Goal: Task Accomplishment & Management: Use online tool/utility

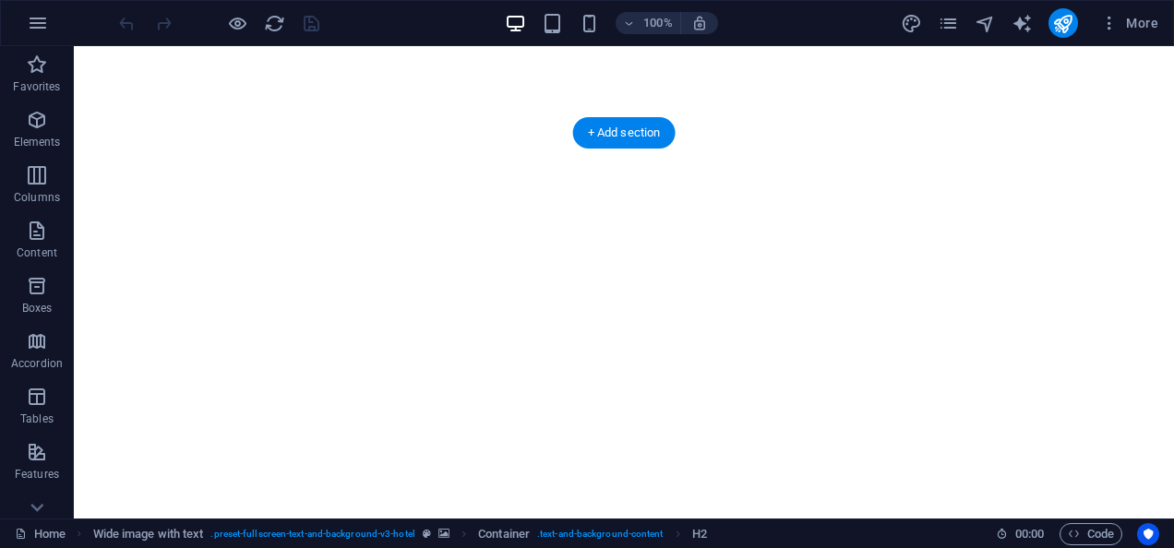
scroll to position [1059, 0]
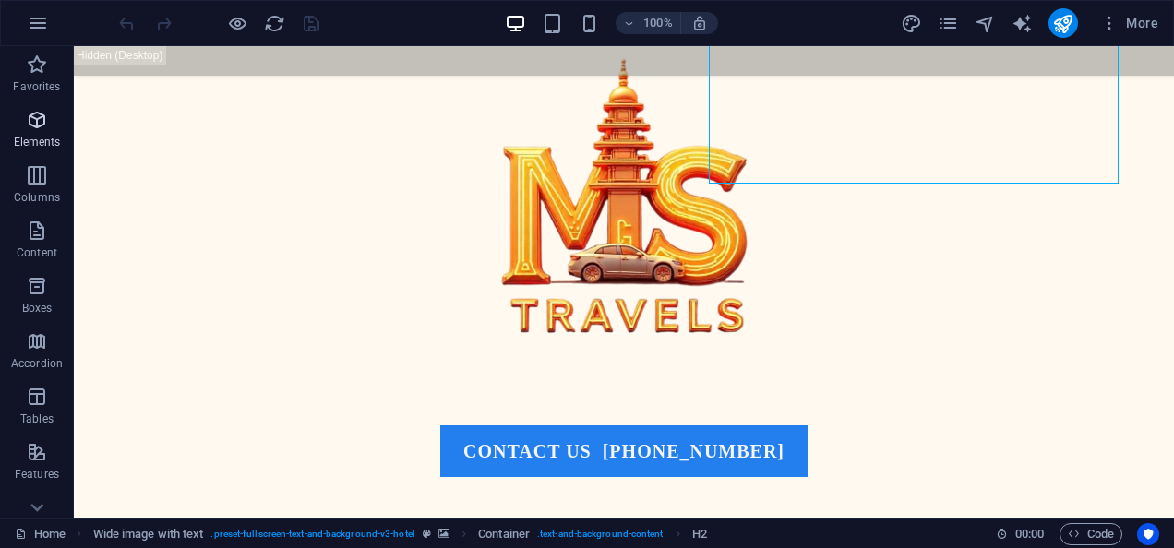
click at [54, 114] on span "Elements" at bounding box center [37, 131] width 74 height 44
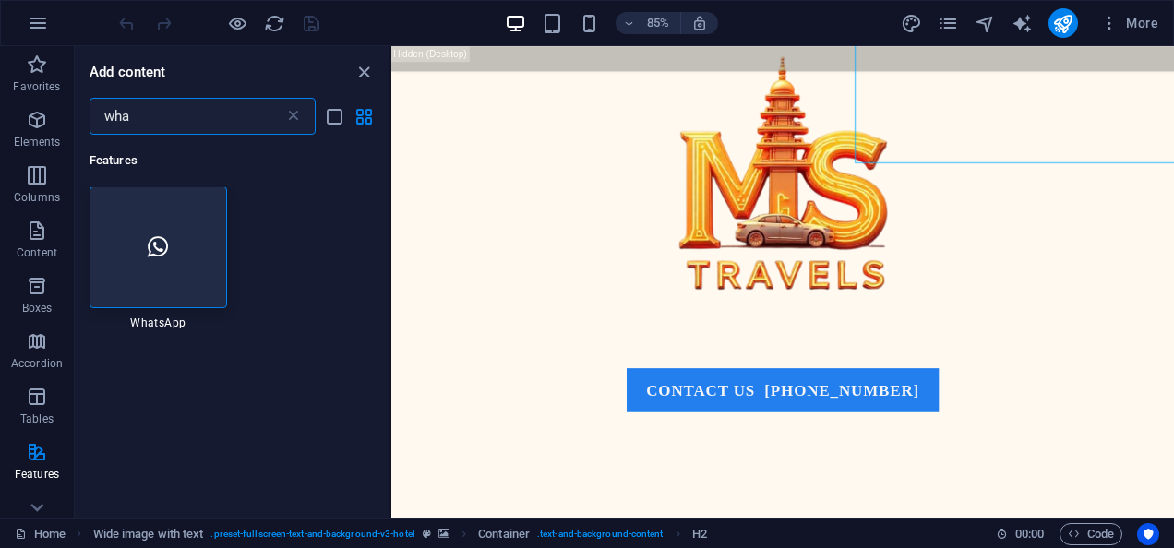
scroll to position [0, 0]
type input "wha"
click at [131, 231] on div at bounding box center [158, 248] width 137 height 122
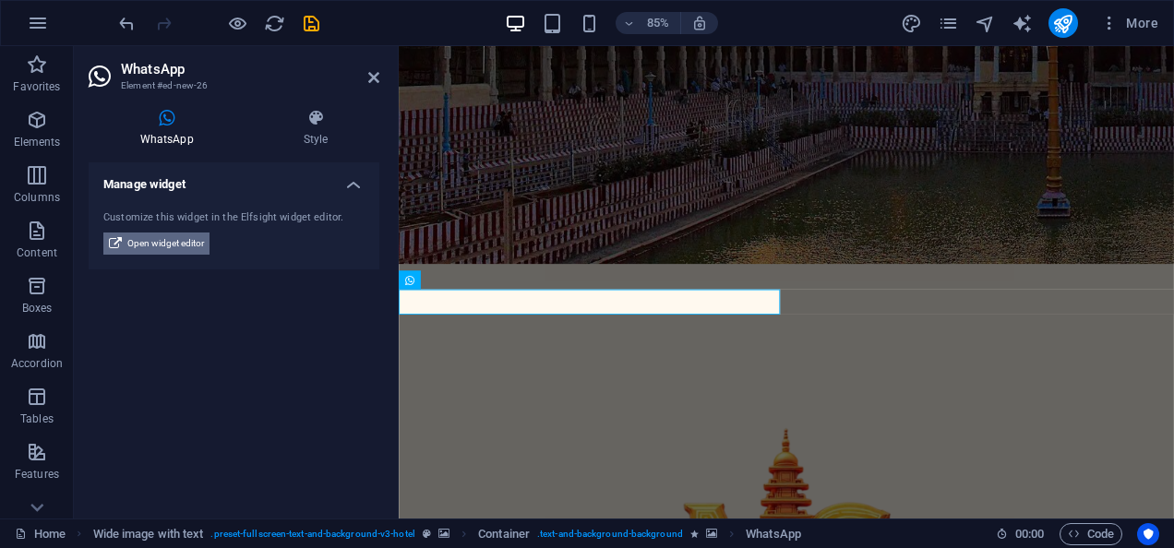
click at [174, 245] on span "Open widget editor" at bounding box center [165, 244] width 77 height 22
click at [166, 244] on span "Open widget editor" at bounding box center [165, 244] width 77 height 22
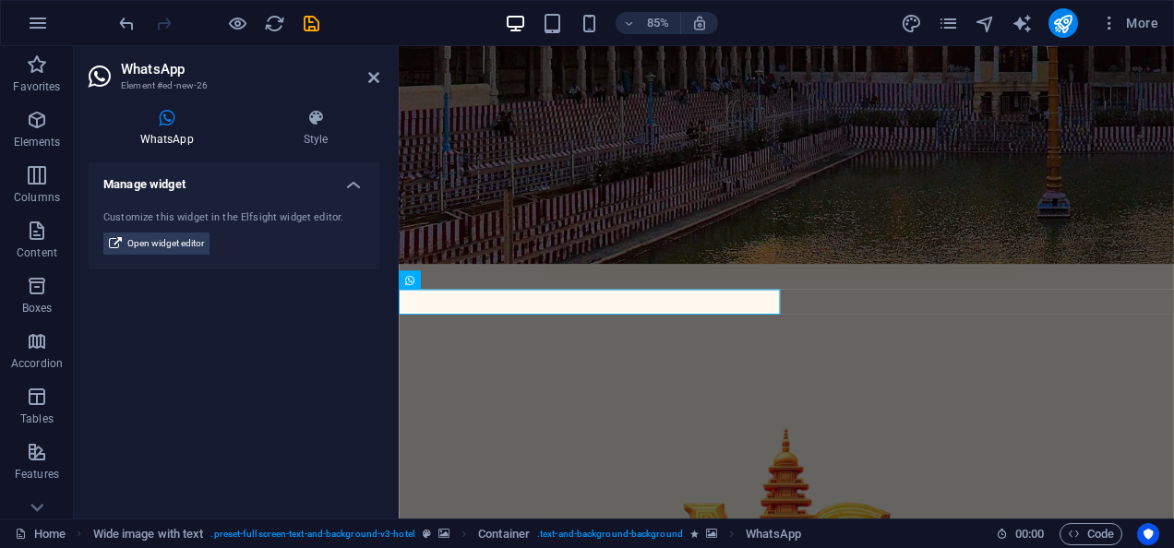
drag, startPoint x: 161, startPoint y: 244, endPoint x: 110, endPoint y: 283, distance: 65.1
click at [110, 283] on div "Manage widget Customize this widget in the Elfsight widget editor. Open widget …" at bounding box center [234, 332] width 291 height 341
click at [369, 77] on icon at bounding box center [373, 77] width 11 height 15
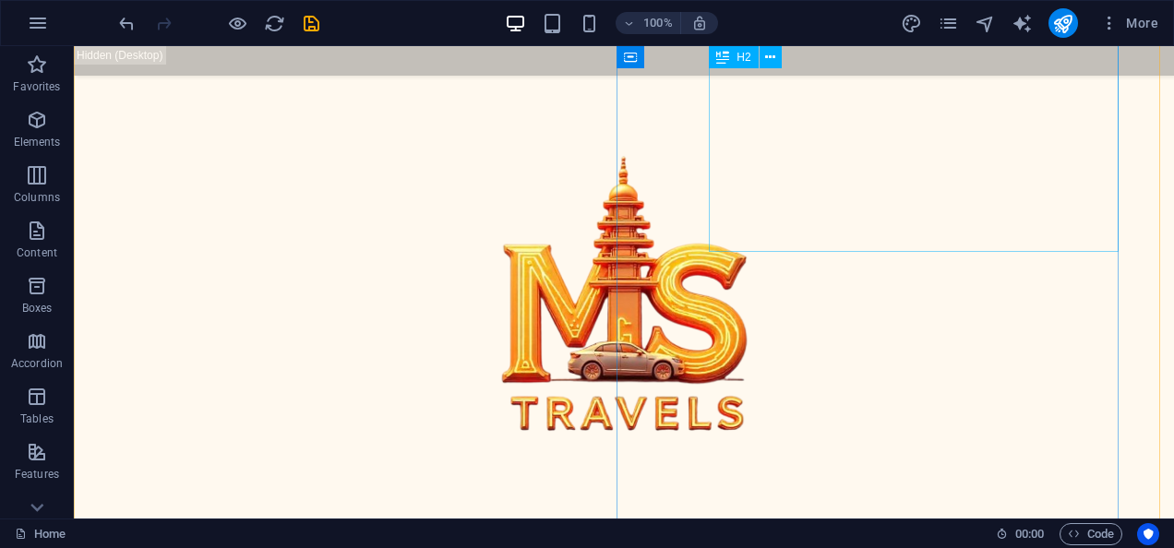
scroll to position [1545, 0]
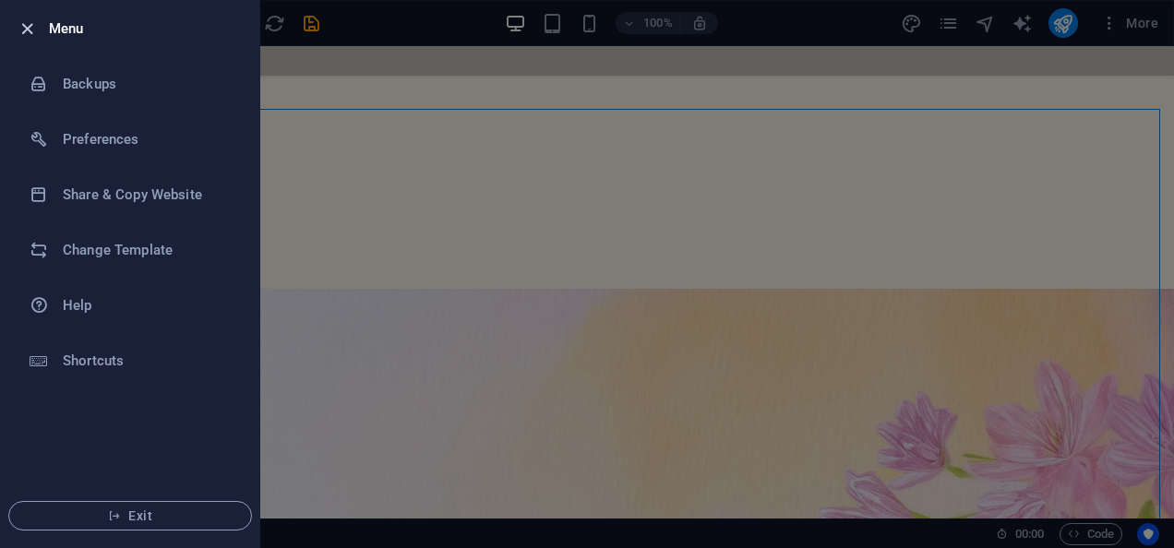
click at [18, 28] on icon "button" at bounding box center [27, 28] width 21 height 21
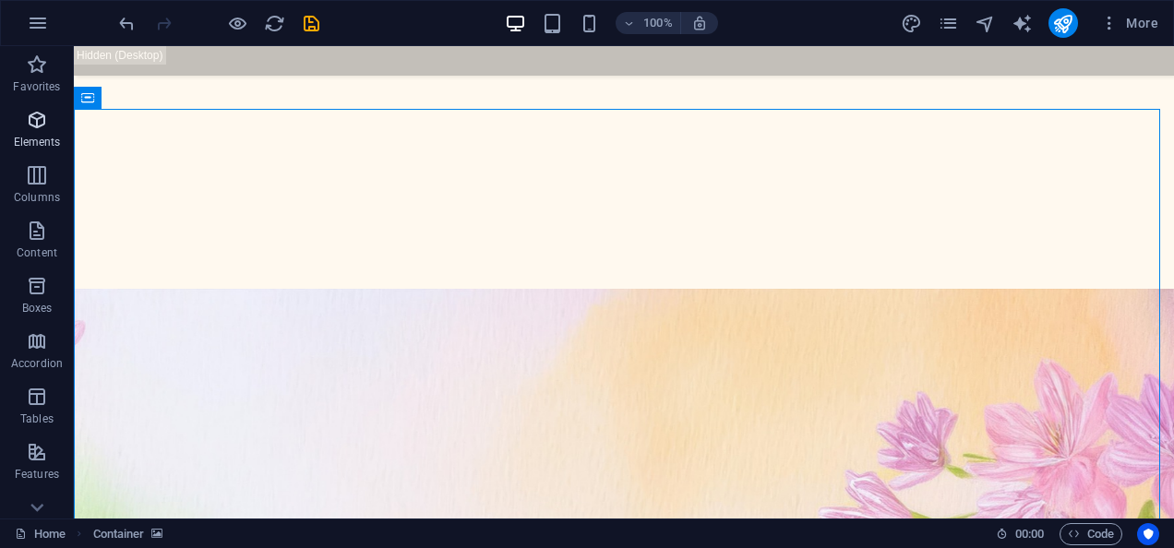
click at [55, 124] on span "Elements" at bounding box center [37, 131] width 74 height 44
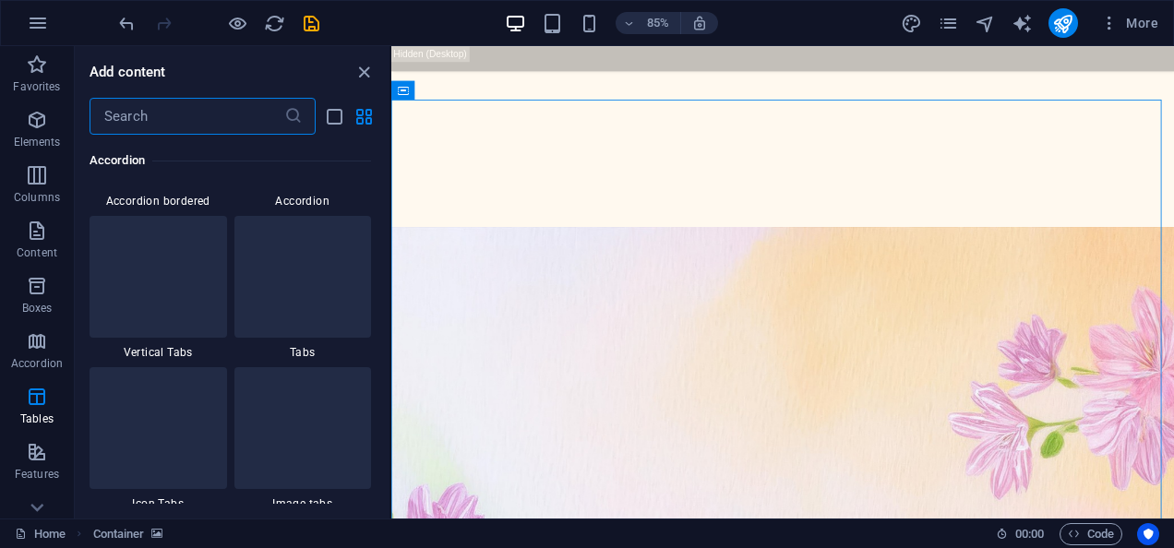
scroll to position [6379, 0]
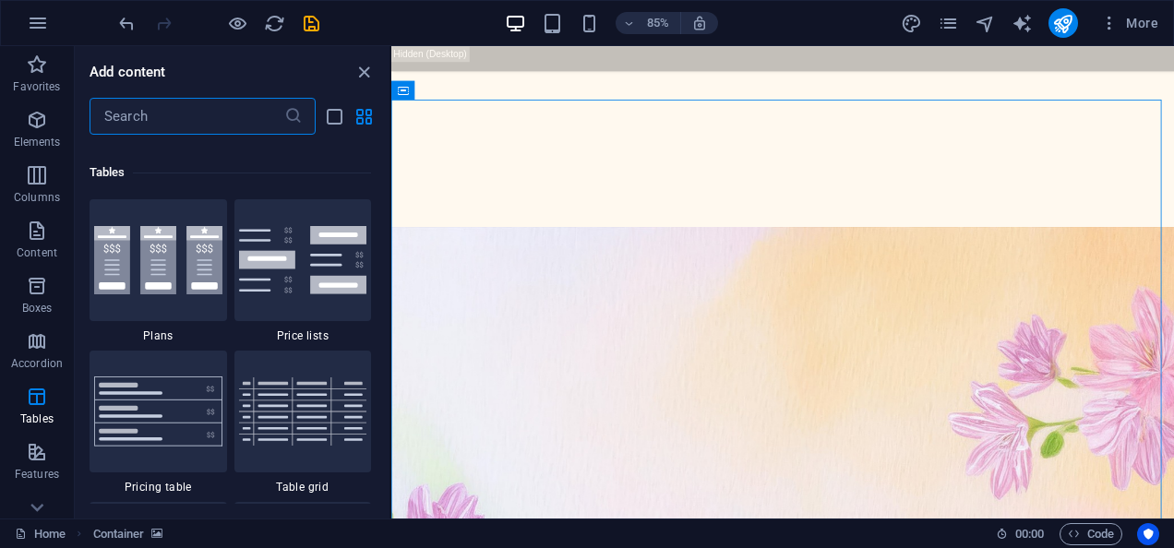
click at [160, 124] on input "text" at bounding box center [187, 116] width 195 height 37
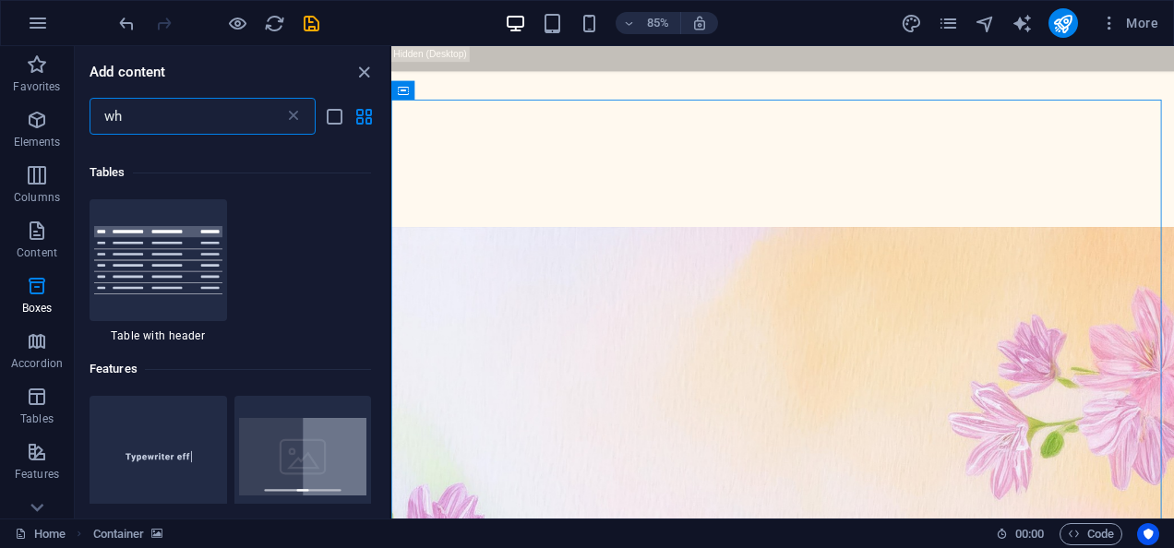
scroll to position [0, 0]
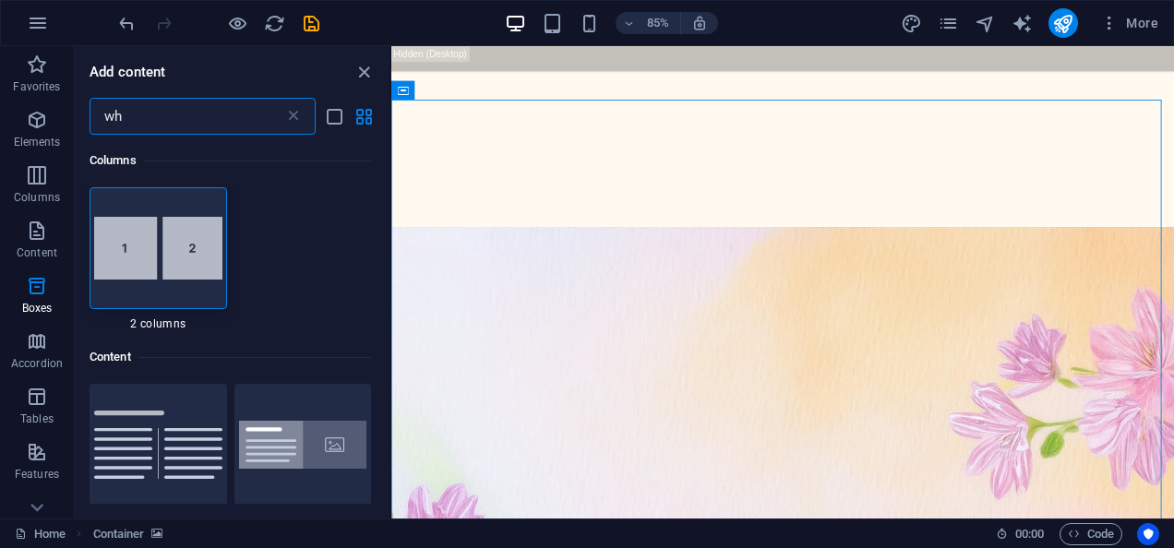
type input "wha"
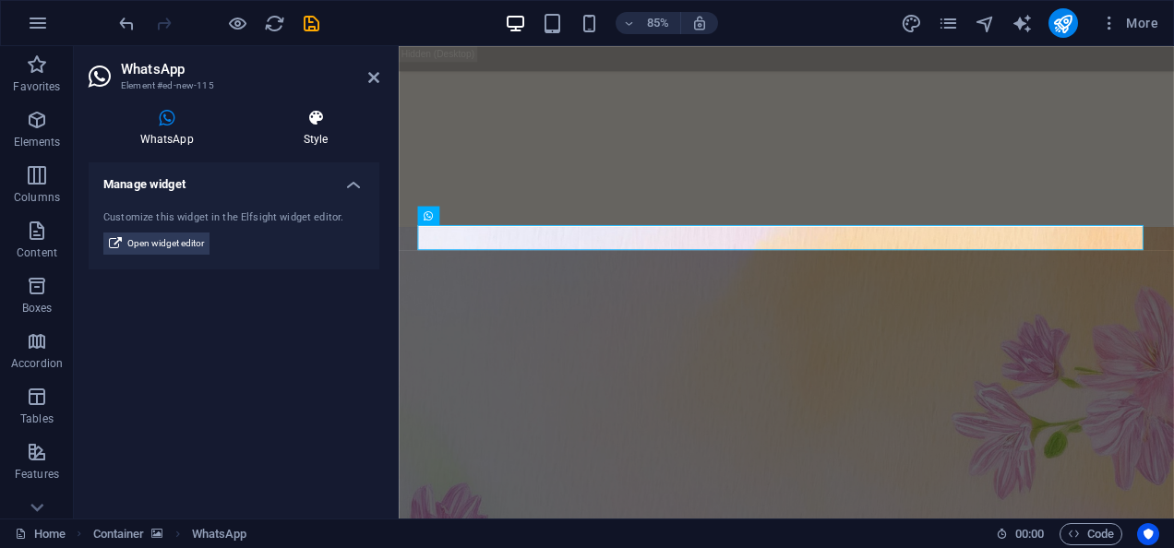
click at [303, 138] on h4 "Style" at bounding box center [315, 128] width 127 height 39
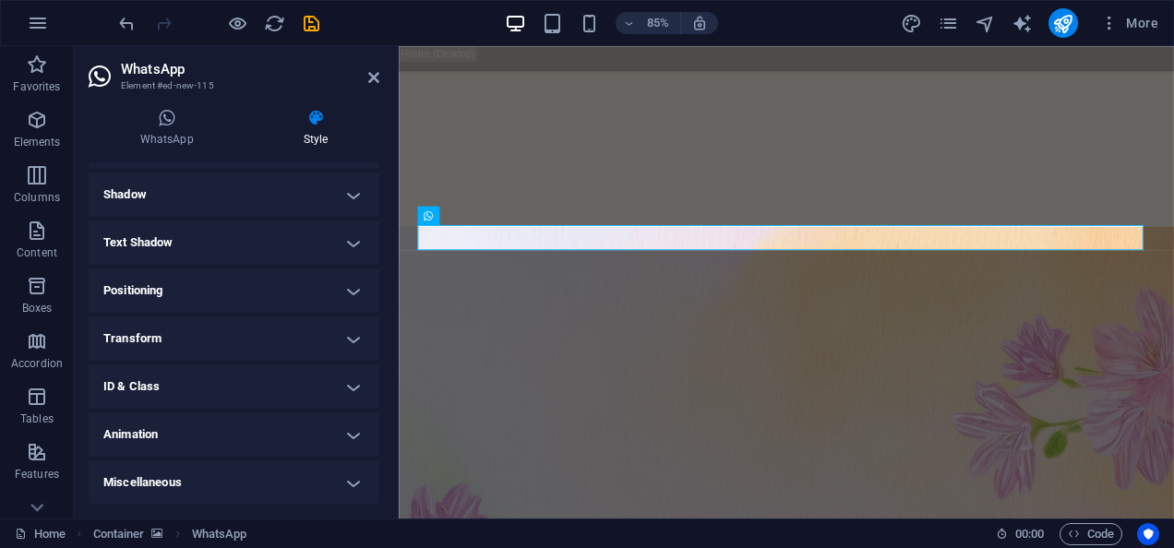
scroll to position [161, 0]
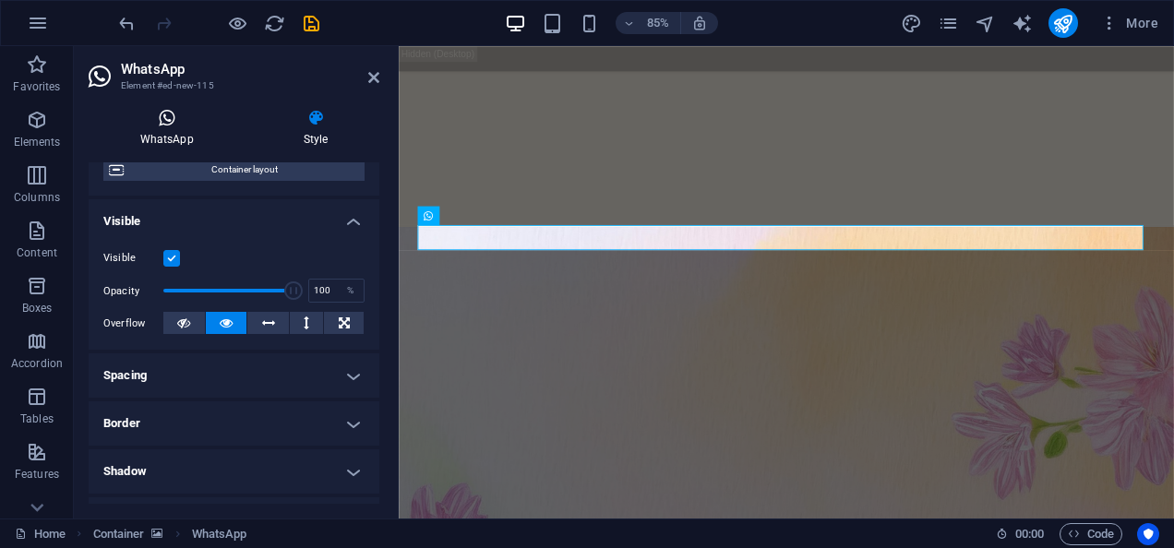
click at [164, 142] on h4 "WhatsApp" at bounding box center [170, 128] width 163 height 39
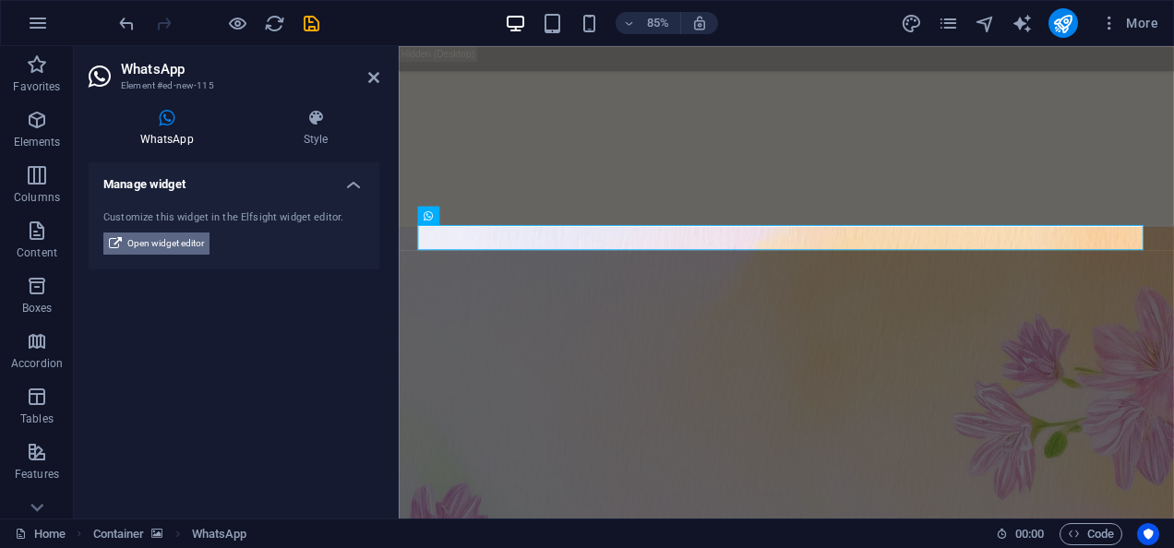
click at [173, 243] on span "Open widget editor" at bounding box center [165, 244] width 77 height 22
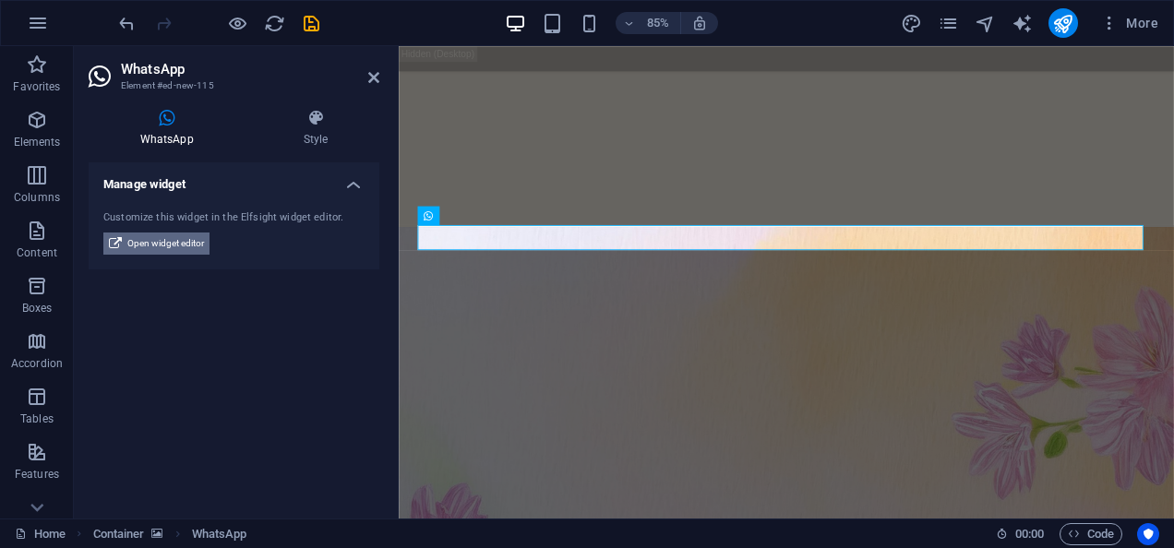
click at [173, 243] on span "Open widget editor" at bounding box center [165, 244] width 77 height 22
click at [187, 242] on span "Open widget editor" at bounding box center [165, 244] width 77 height 22
click at [366, 78] on header "WhatsApp Element #ed-new-115" at bounding box center [234, 70] width 291 height 48
click at [375, 78] on icon at bounding box center [373, 77] width 11 height 15
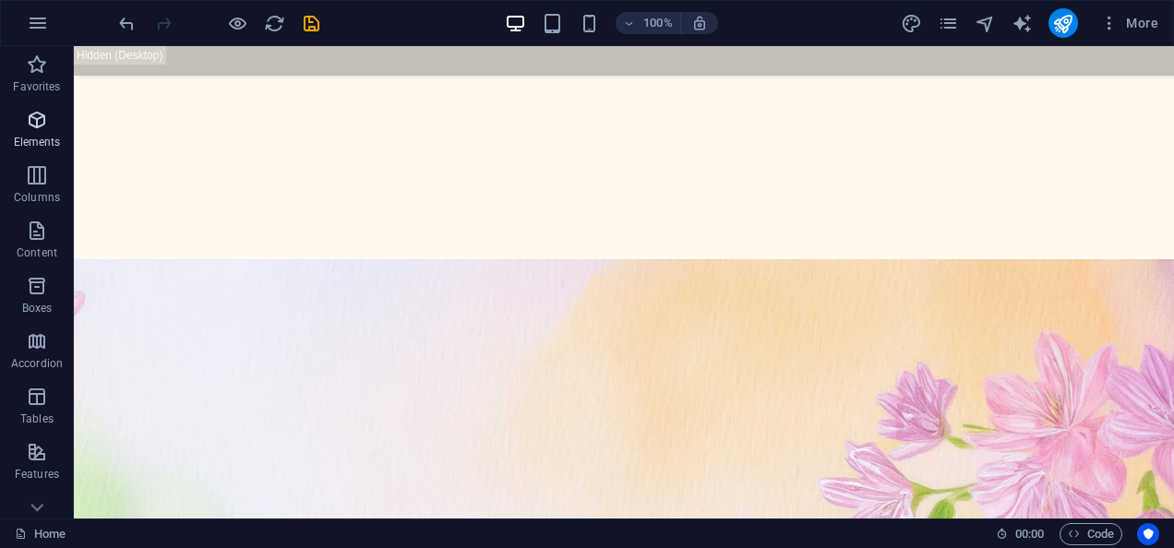
click at [36, 122] on icon "button" at bounding box center [37, 120] width 22 height 22
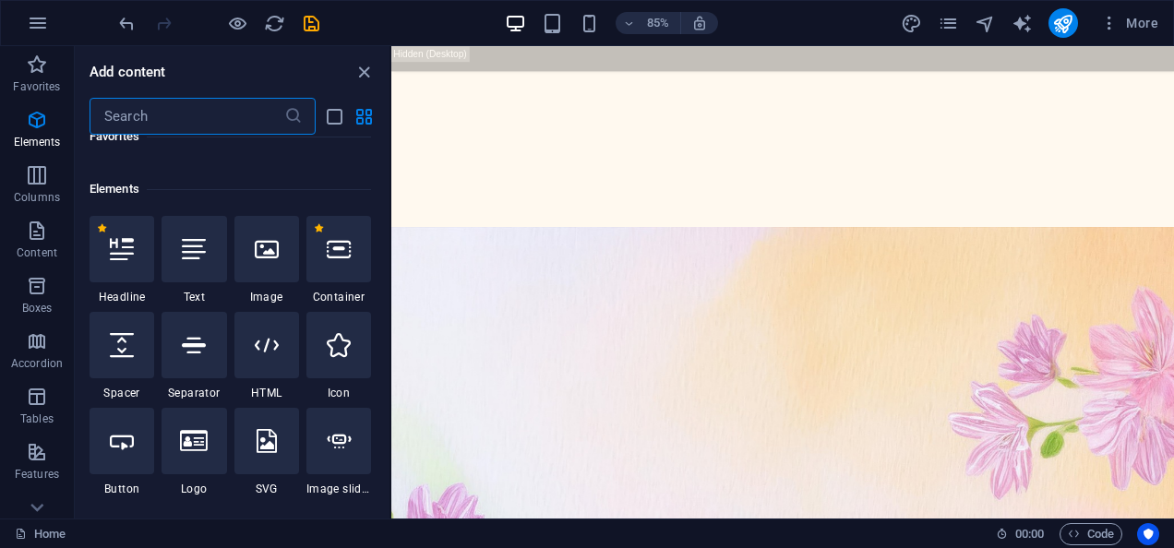
scroll to position [197, 0]
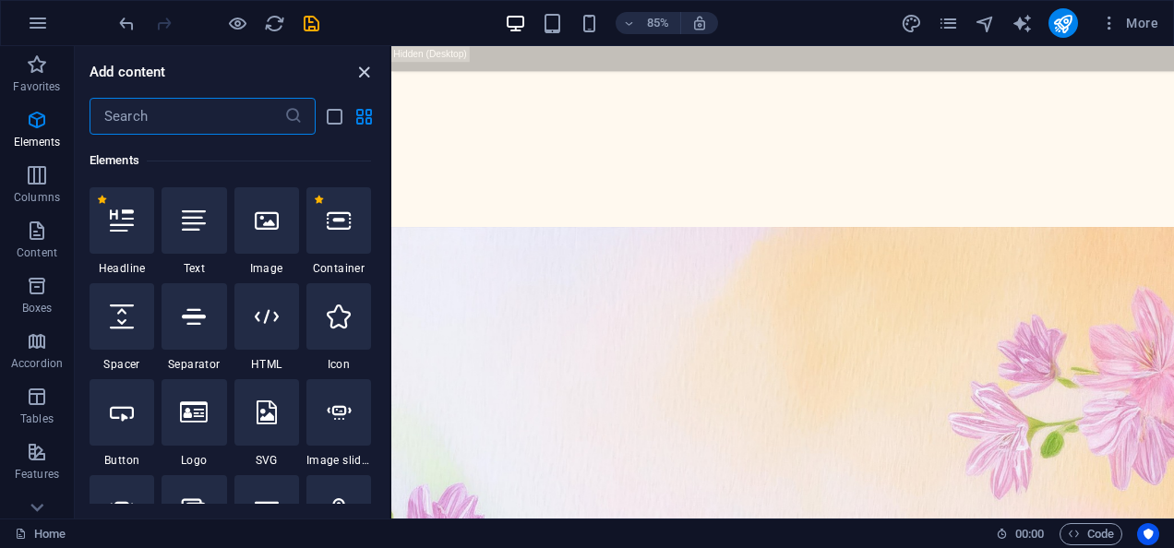
click at [361, 72] on icon "close panel" at bounding box center [363, 72] width 21 height 21
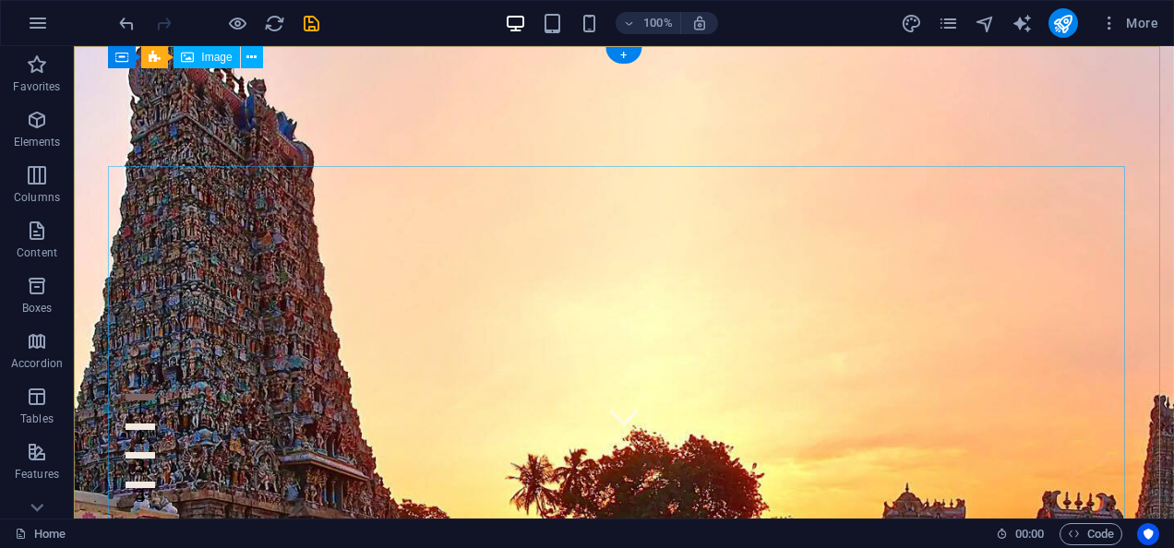
scroll to position [0, 0]
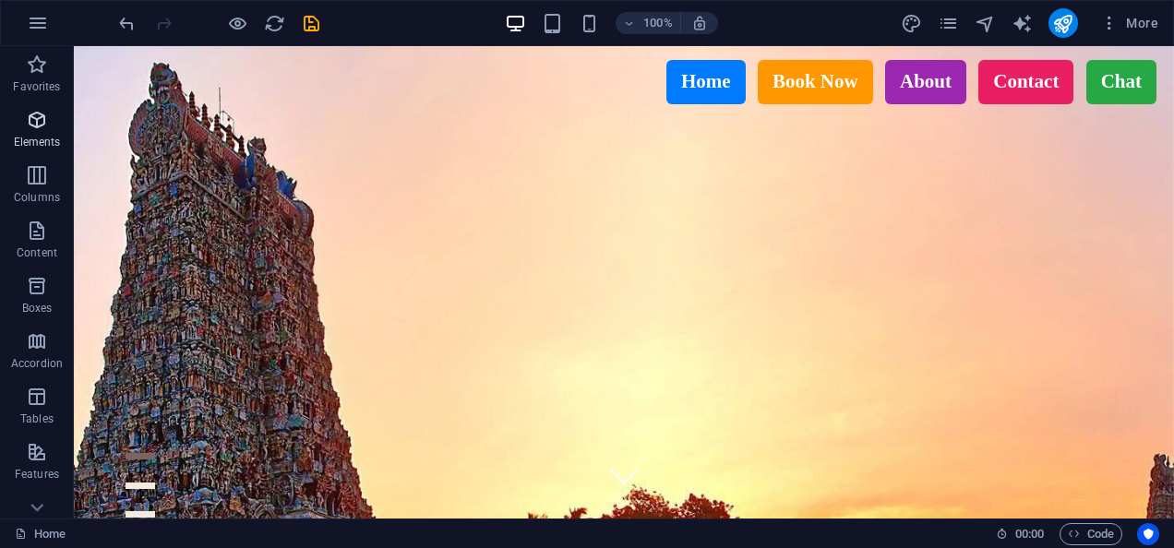
click at [41, 141] on p "Elements" at bounding box center [37, 142] width 47 height 15
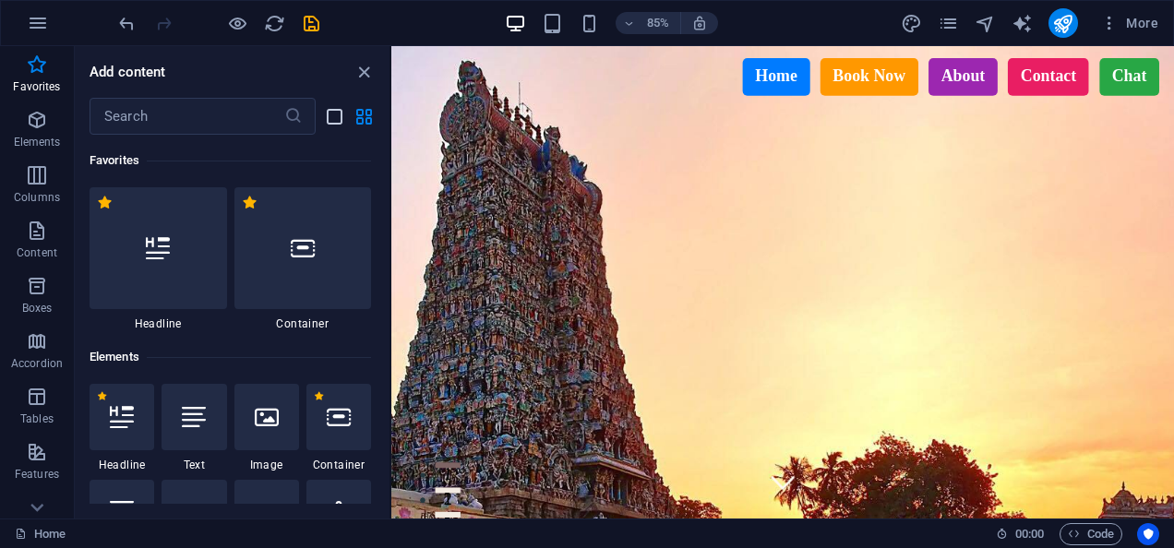
click at [339, 114] on icon "list-view" at bounding box center [334, 116] width 21 height 21
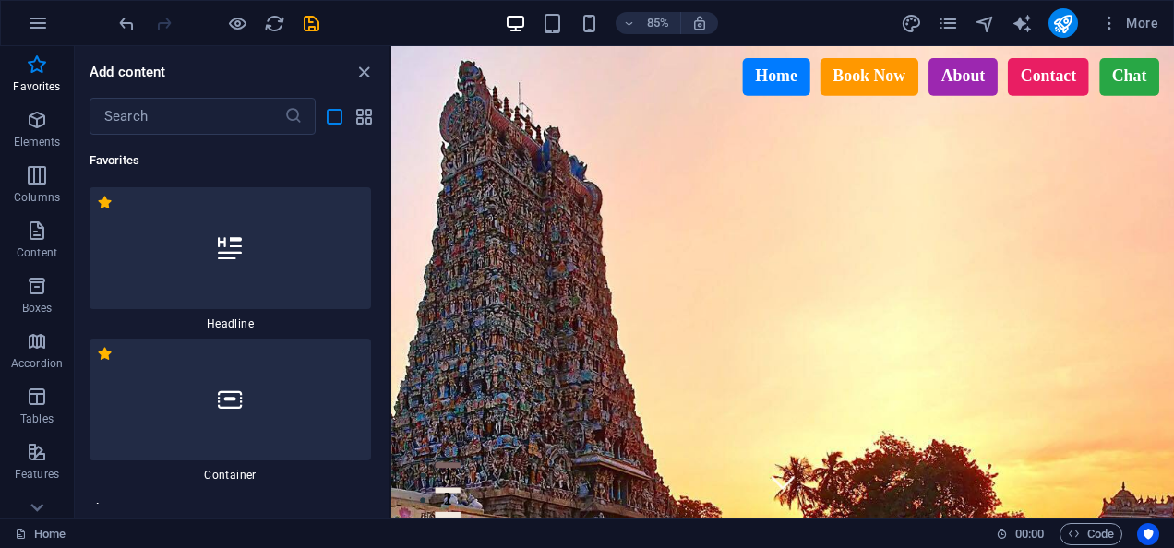
scroll to position [113, 0]
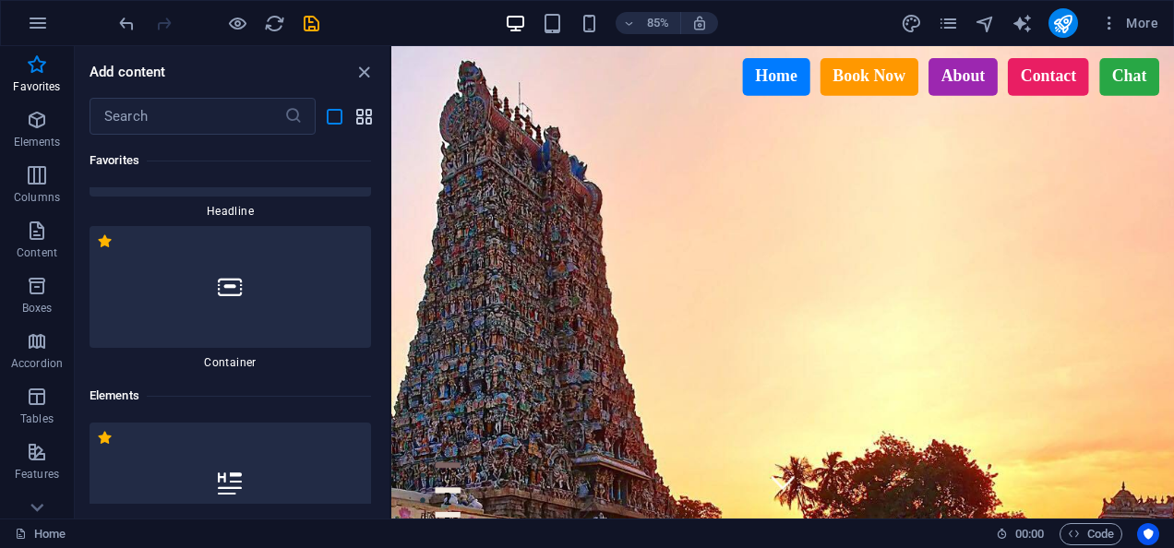
click at [367, 125] on icon "grid-view" at bounding box center [363, 116] width 21 height 21
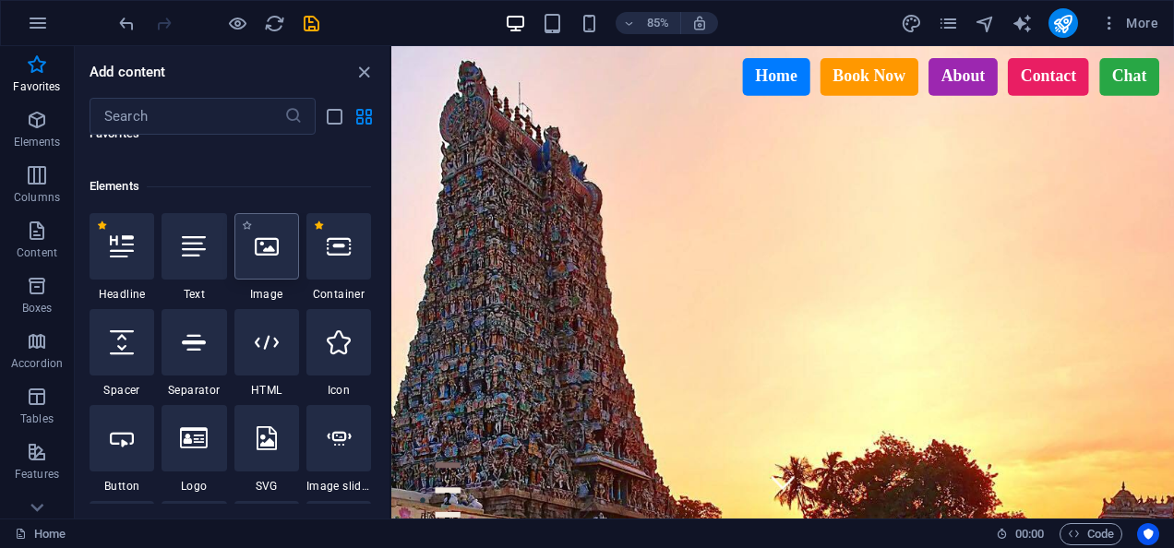
scroll to position [177, 0]
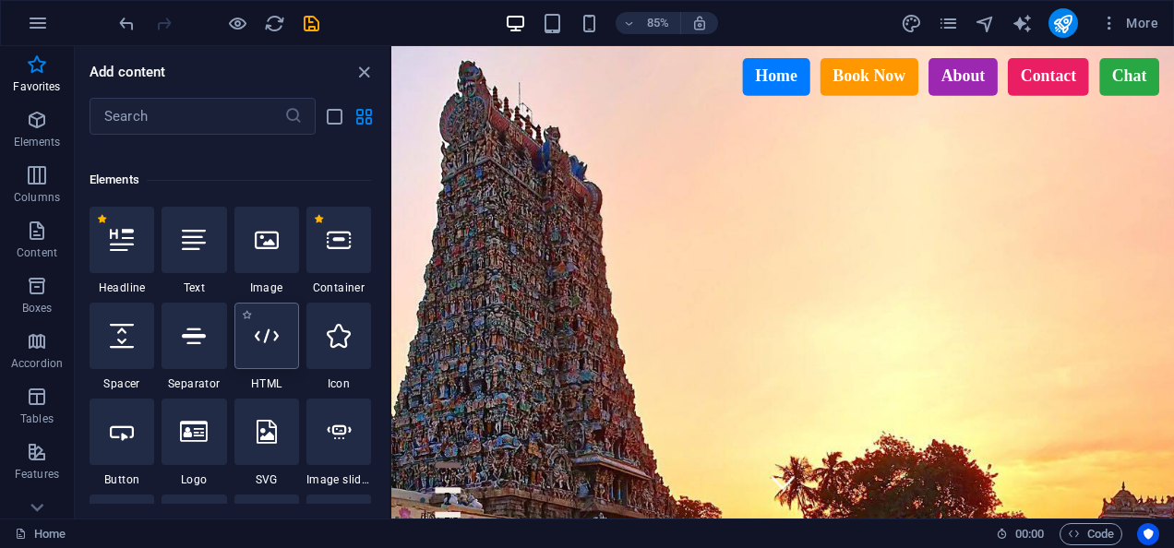
click at [276, 338] on icon at bounding box center [267, 336] width 24 height 24
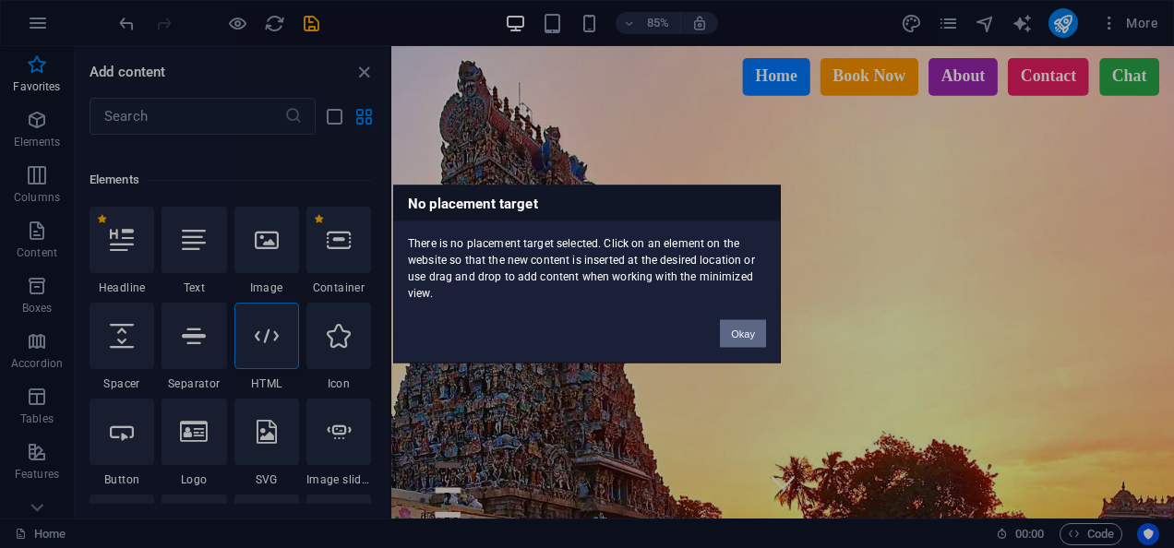
click at [756, 340] on button "Okay" at bounding box center [743, 334] width 46 height 28
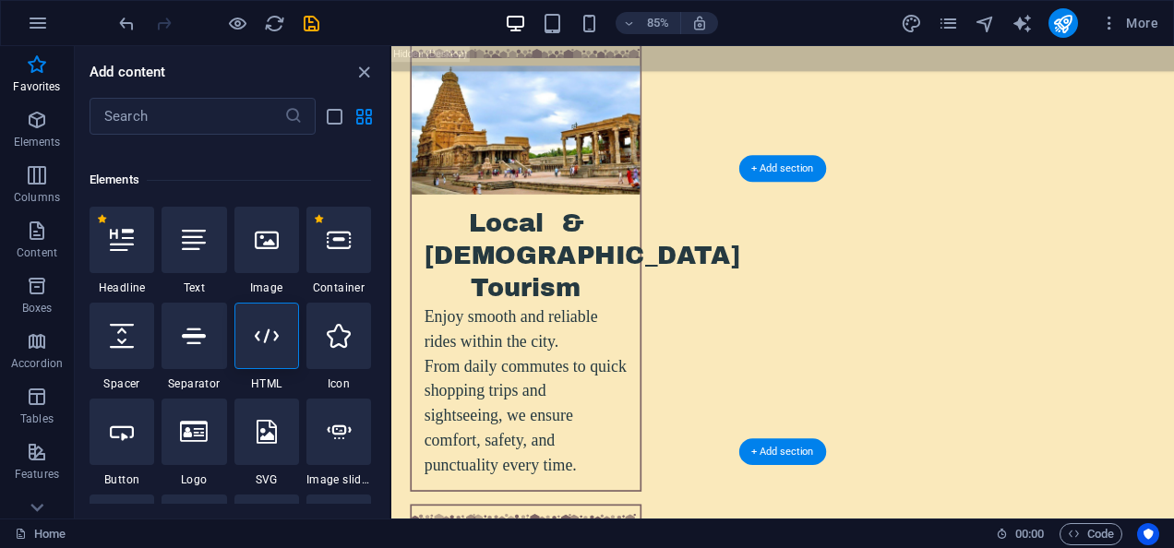
scroll to position [5082, 0]
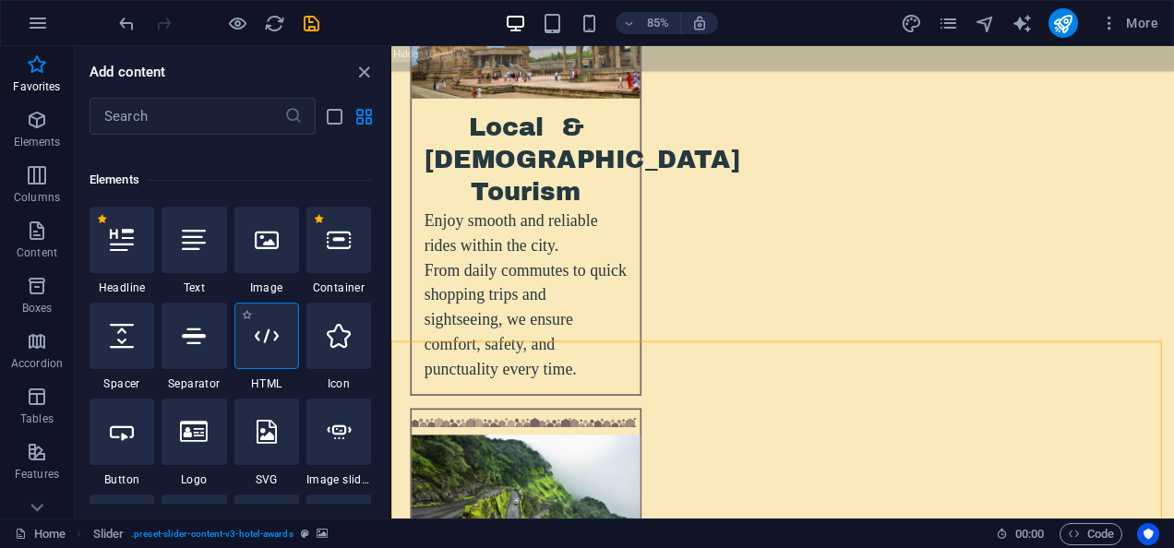
click at [283, 334] on div at bounding box center [266, 336] width 65 height 66
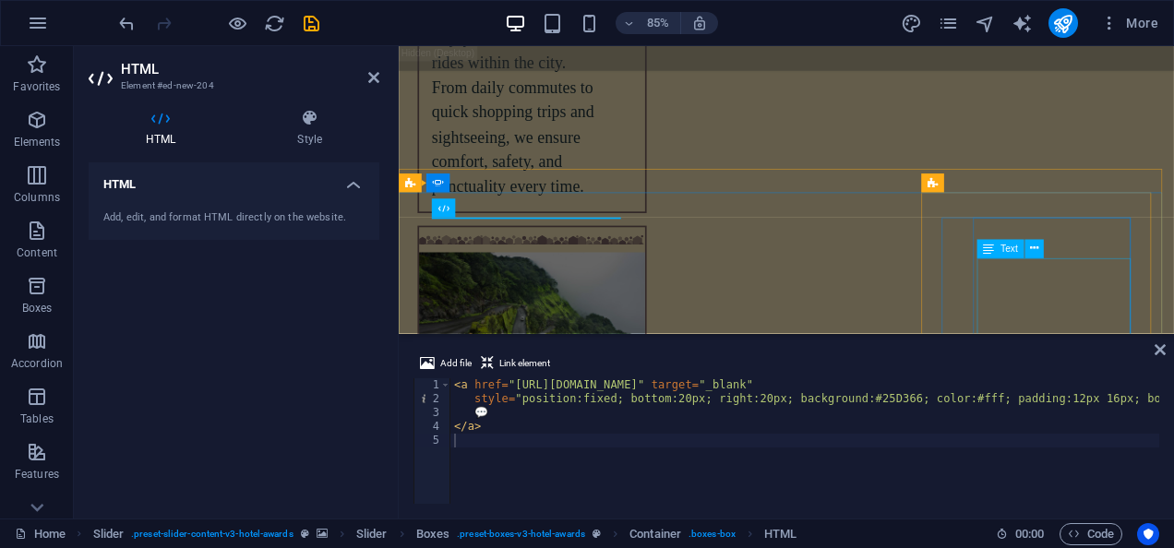
scroll to position [5249, 0]
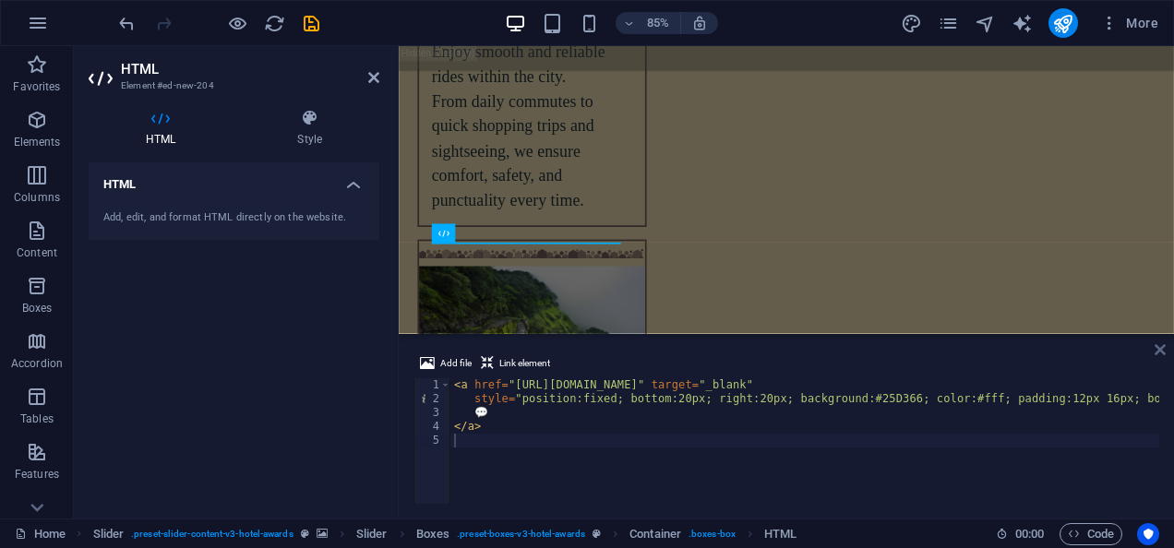
click at [1160, 345] on icon at bounding box center [1159, 349] width 11 height 15
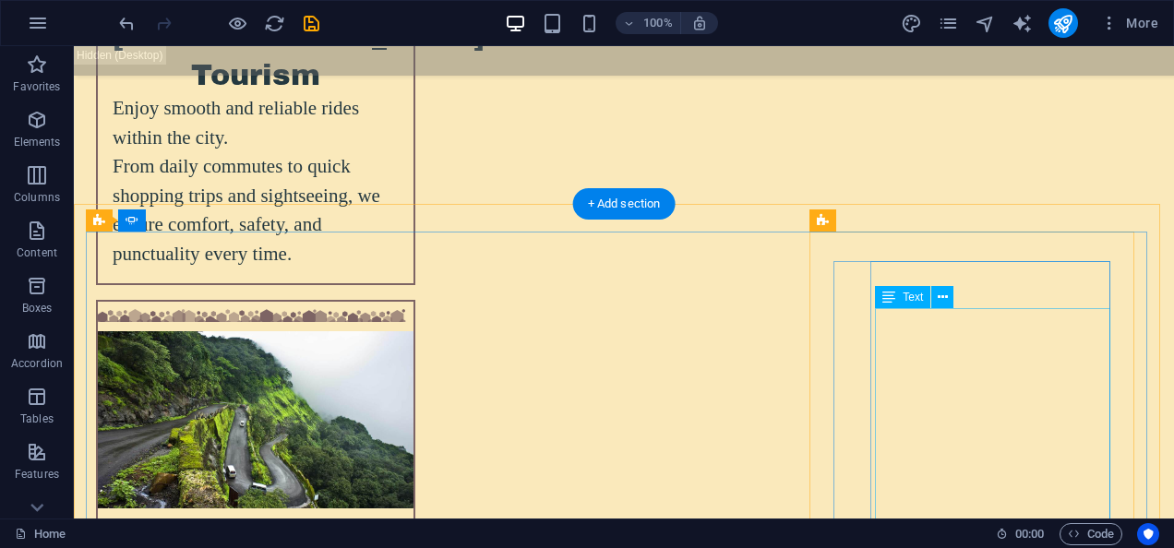
scroll to position [5164, 0]
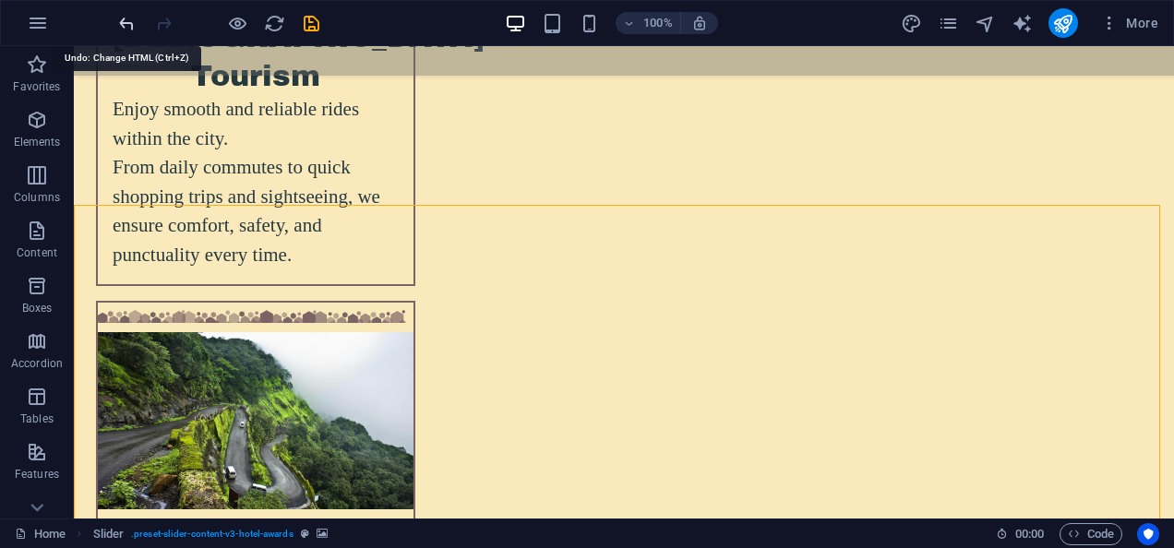
click at [125, 18] on icon "undo" at bounding box center [126, 23] width 21 height 21
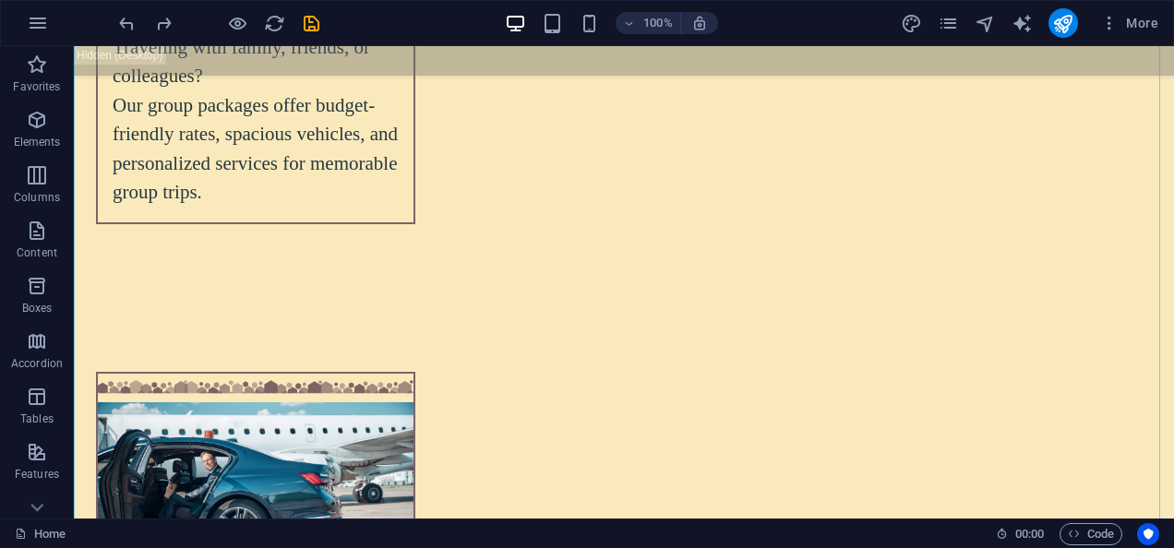
scroll to position [6312, 0]
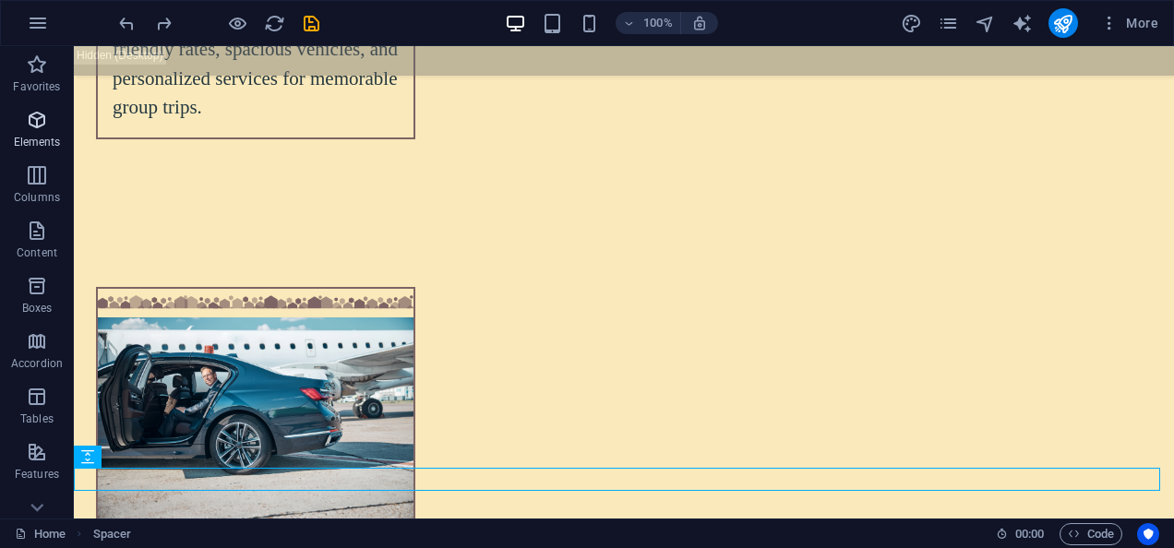
click at [28, 136] on p "Elements" at bounding box center [37, 142] width 47 height 15
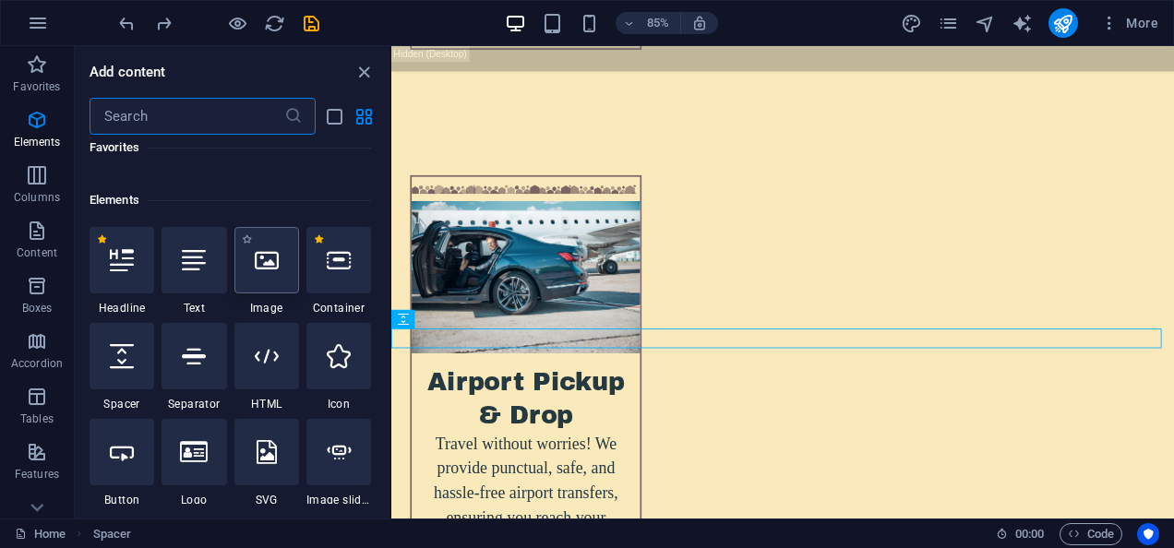
scroll to position [197, 0]
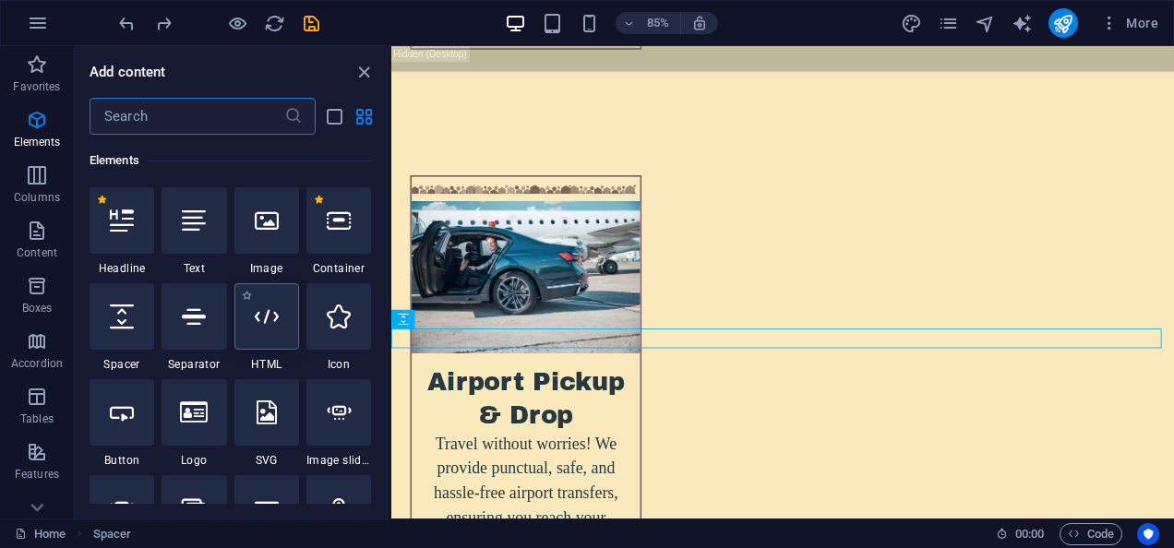
click at [241, 314] on div at bounding box center [266, 316] width 65 height 66
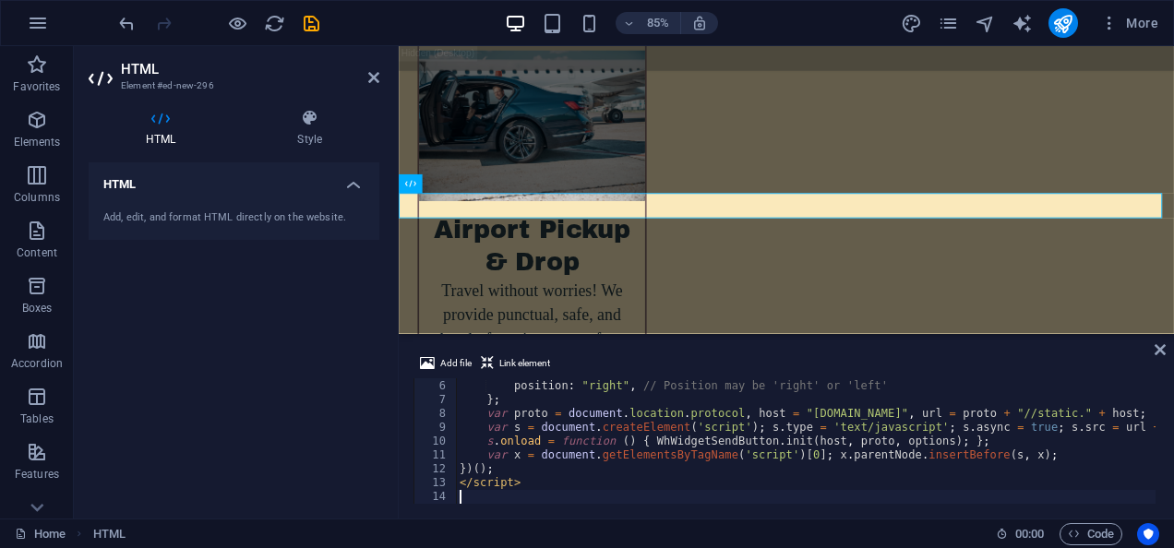
scroll to position [71, 0]
click at [272, 440] on div "HTML Add, edit, and format HTML directly on the website." at bounding box center [234, 332] width 291 height 341
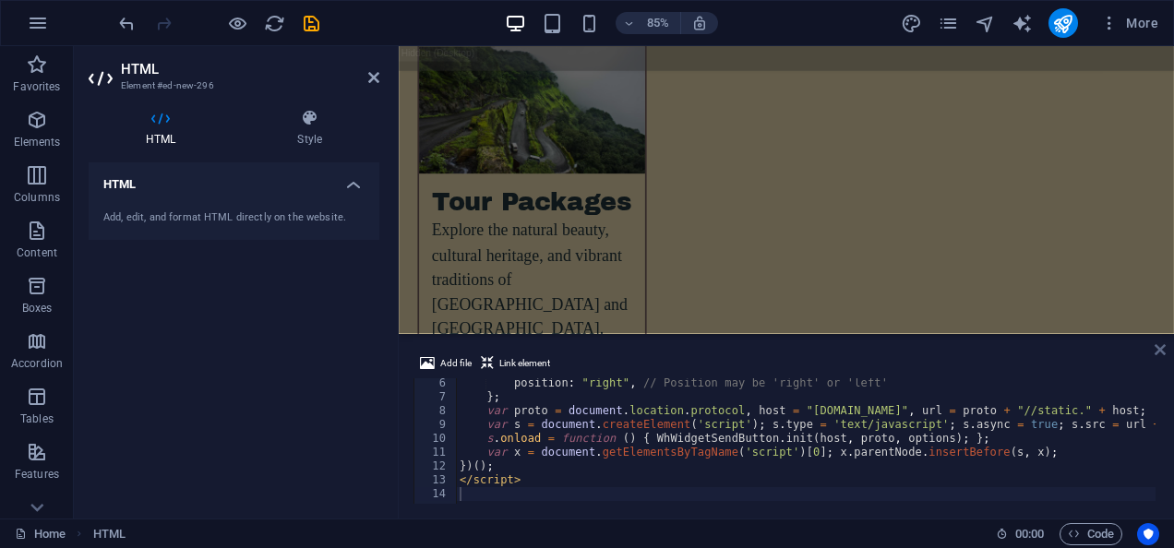
click at [1157, 351] on icon at bounding box center [1159, 349] width 11 height 15
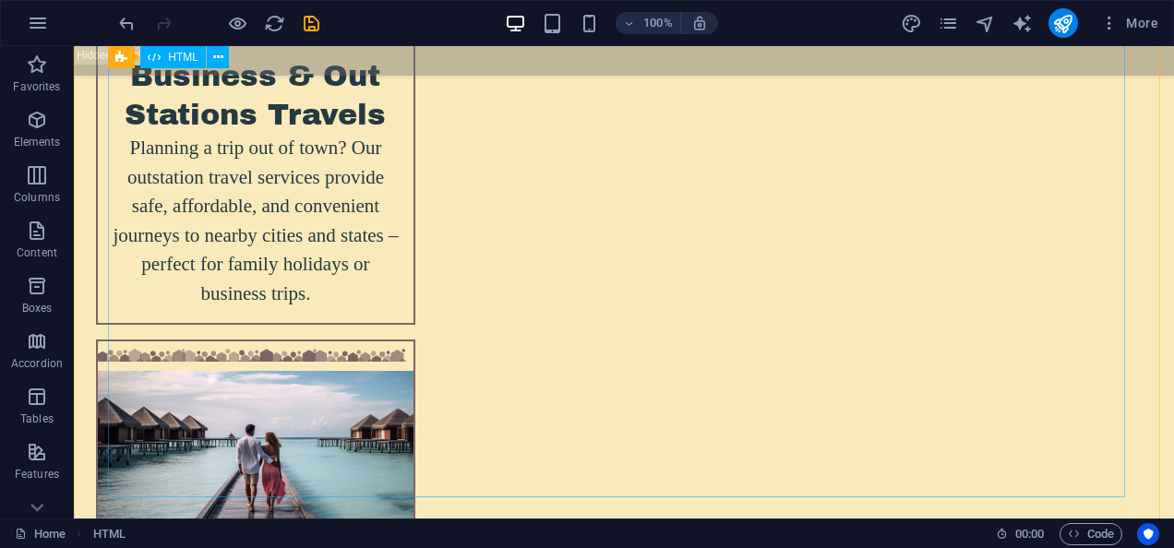
scroll to position [7026, 0]
